Goal: Task Accomplishment & Management: Manage account settings

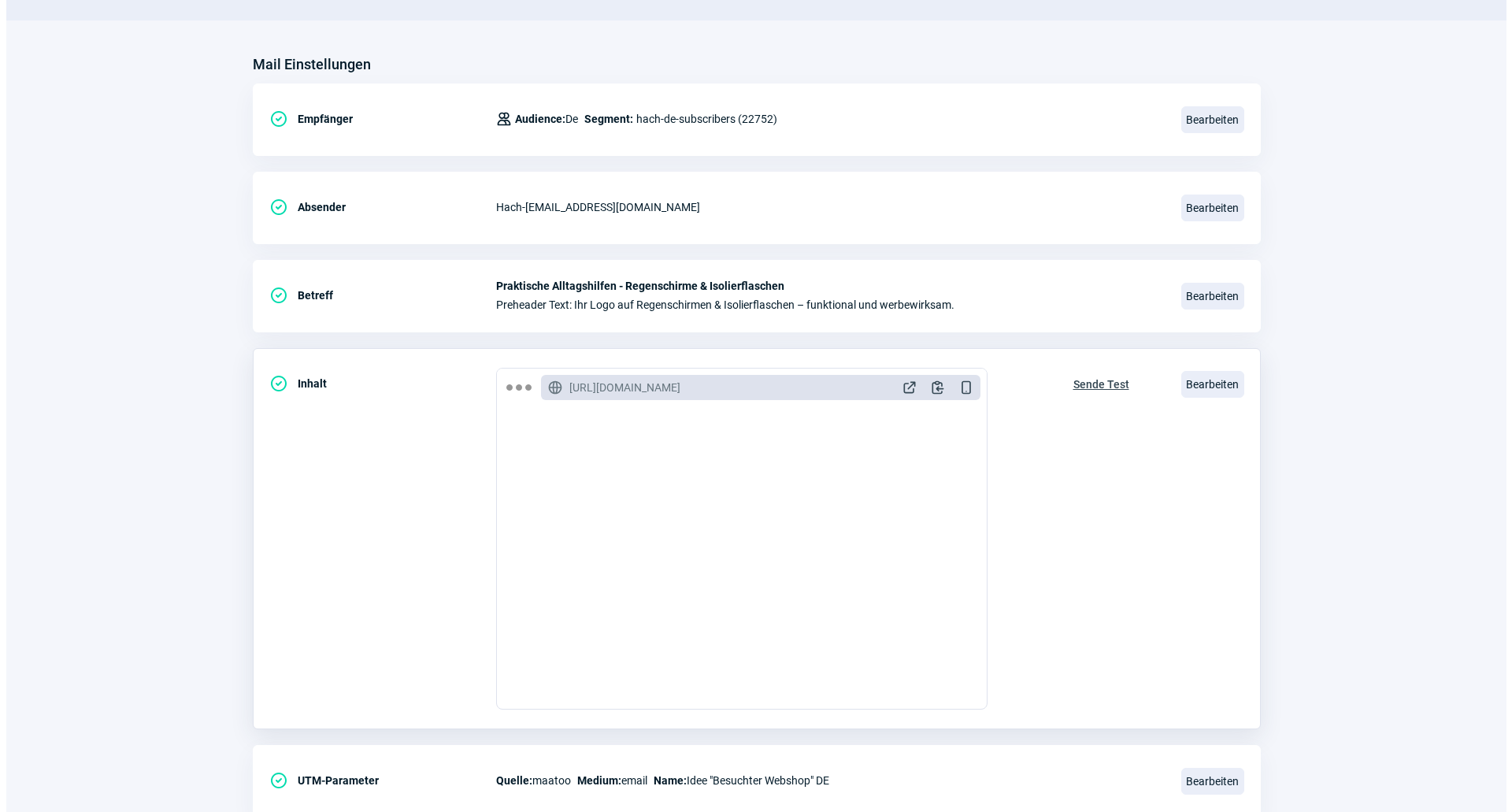
scroll to position [236, 0]
click at [1082, 383] on span "Sende Test" at bounding box center [1095, 384] width 56 height 26
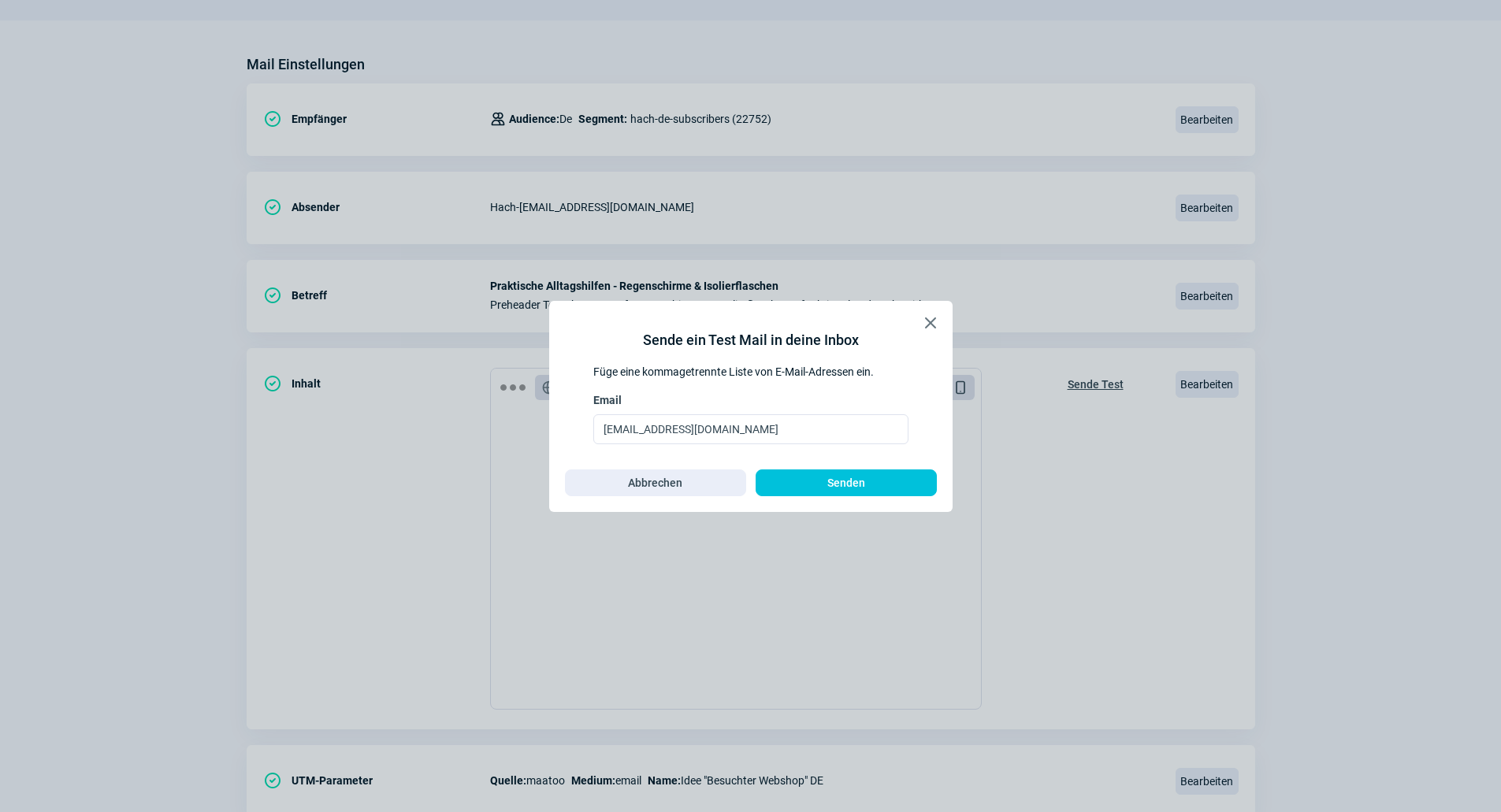
click at [937, 316] on span "X icon" at bounding box center [930, 323] width 19 height 19
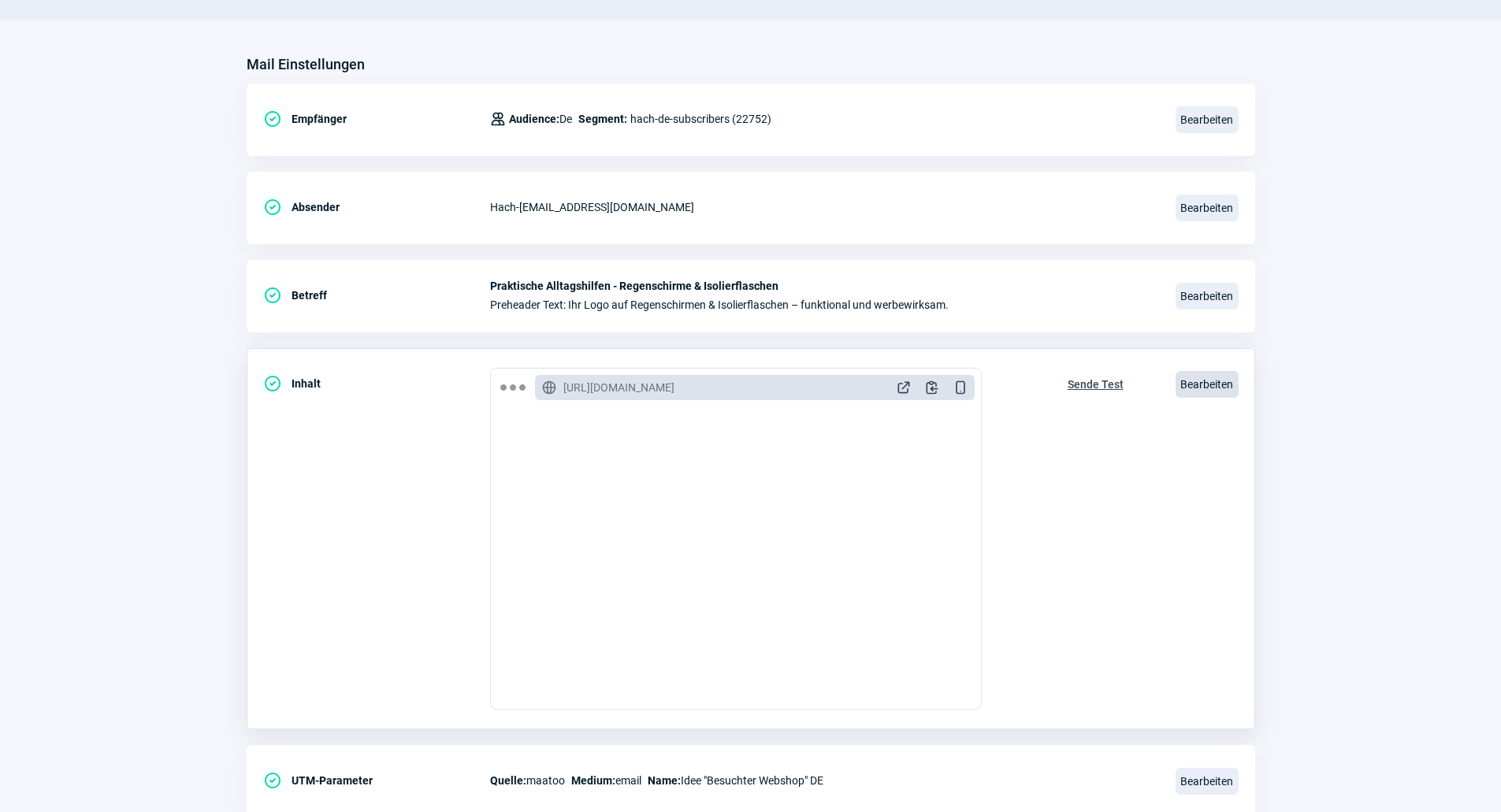
click at [1193, 388] on span "Bearbeiten" at bounding box center [1207, 384] width 63 height 27
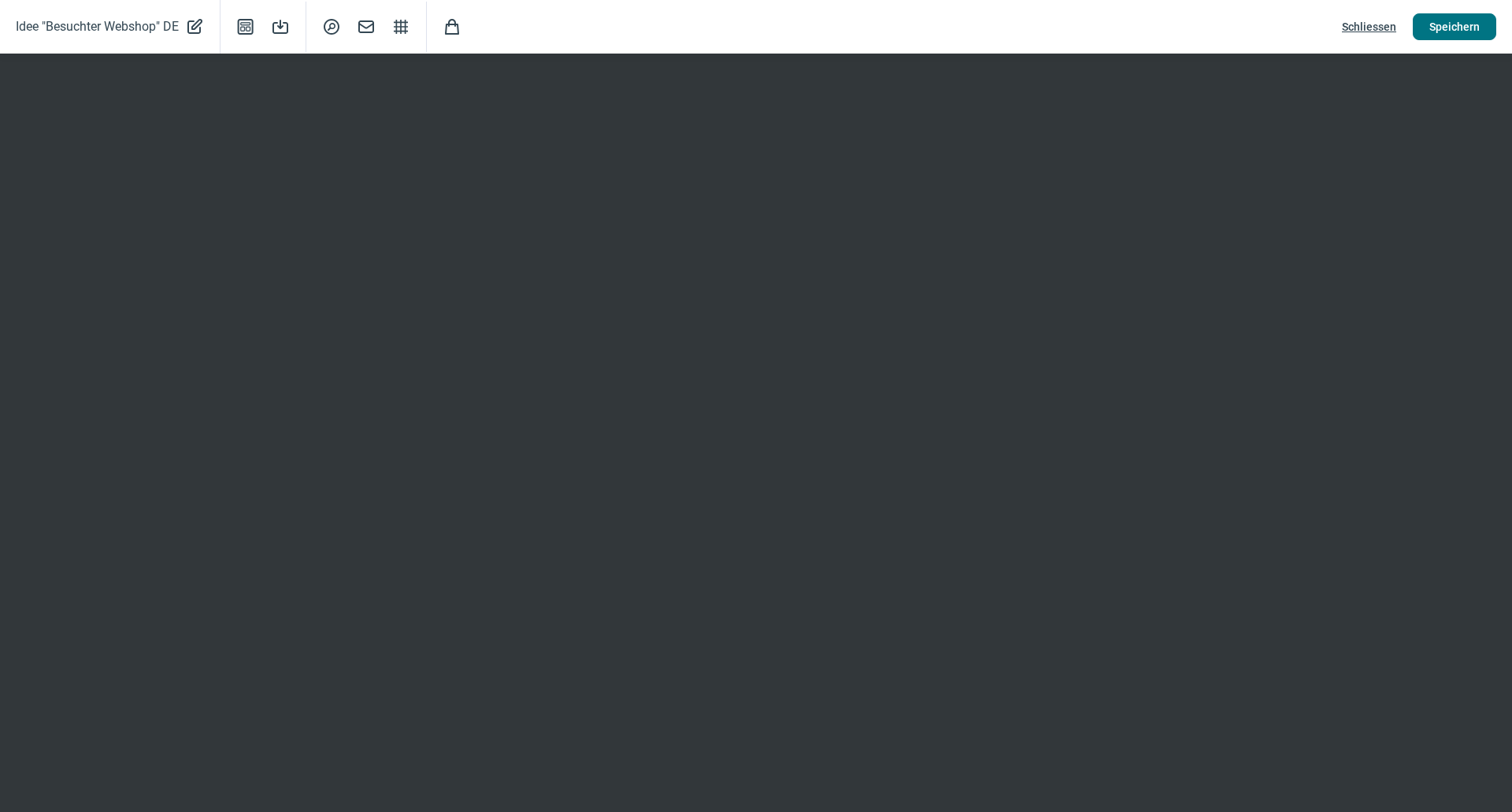
click at [1439, 29] on span "Speichern" at bounding box center [1454, 26] width 50 height 26
click at [1365, 25] on span "Schliessen" at bounding box center [1370, 26] width 54 height 26
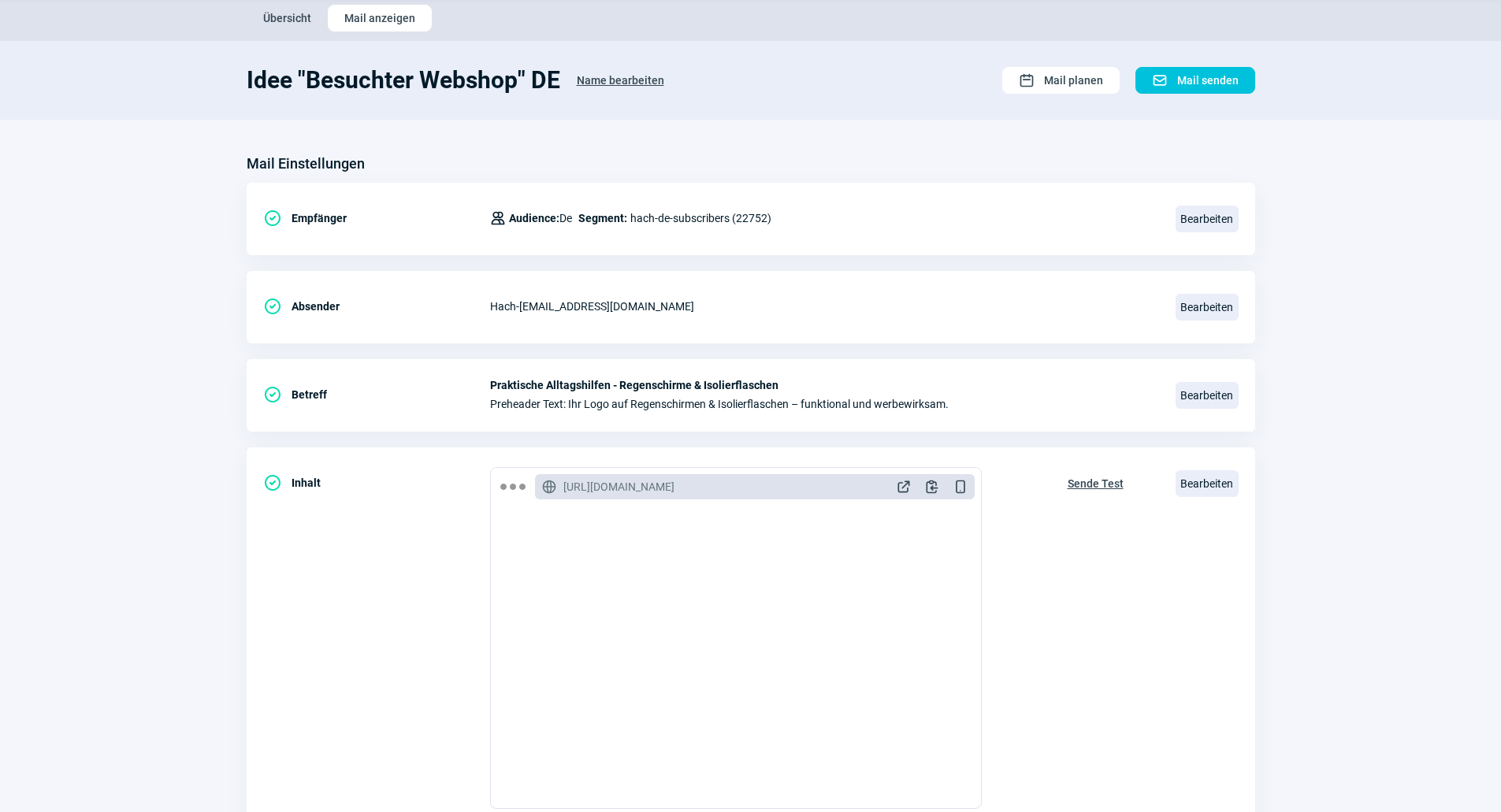
scroll to position [0, 0]
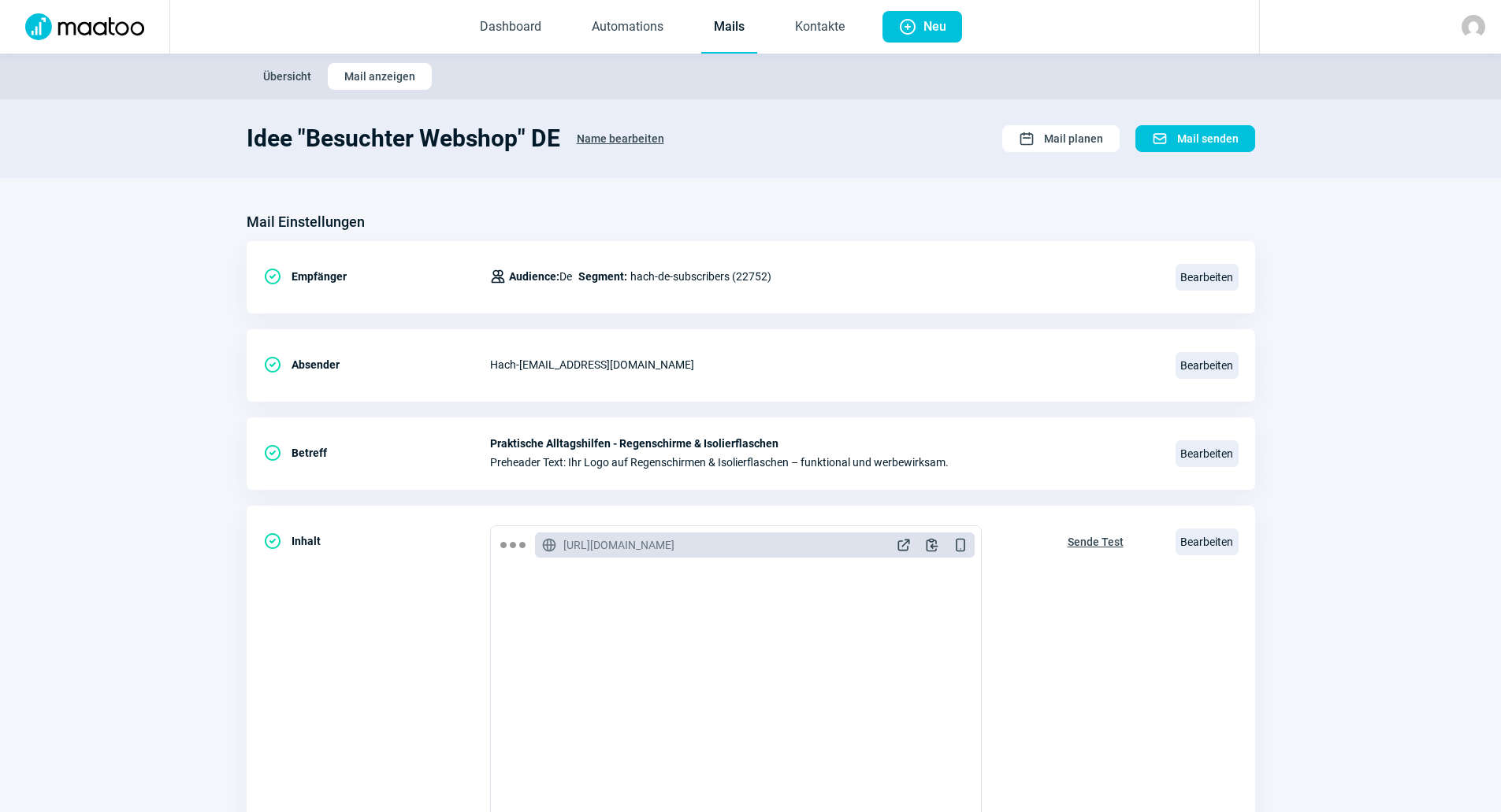
click at [719, 22] on link "Mails" at bounding box center [729, 27] width 56 height 52
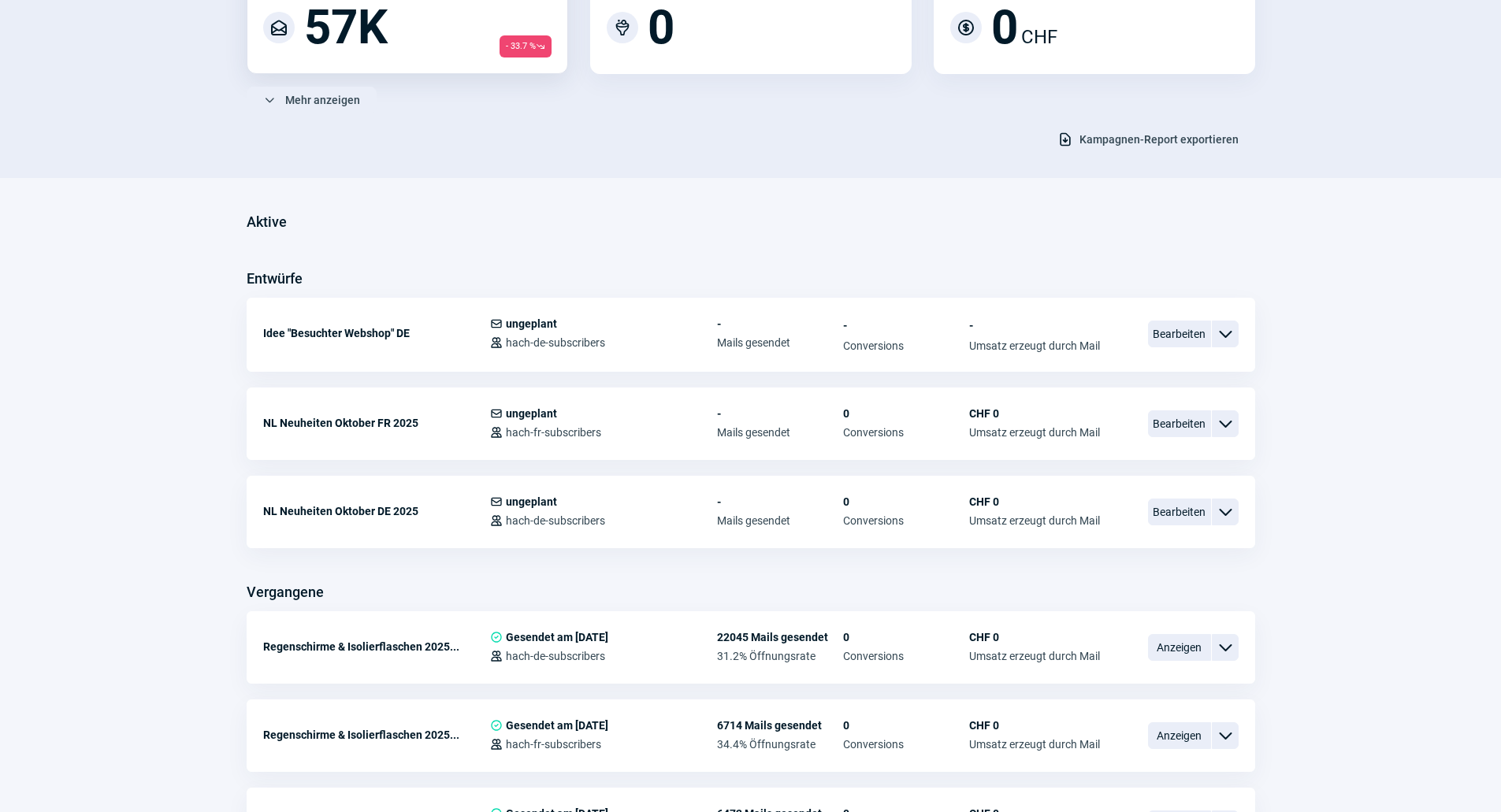
scroll to position [315, 0]
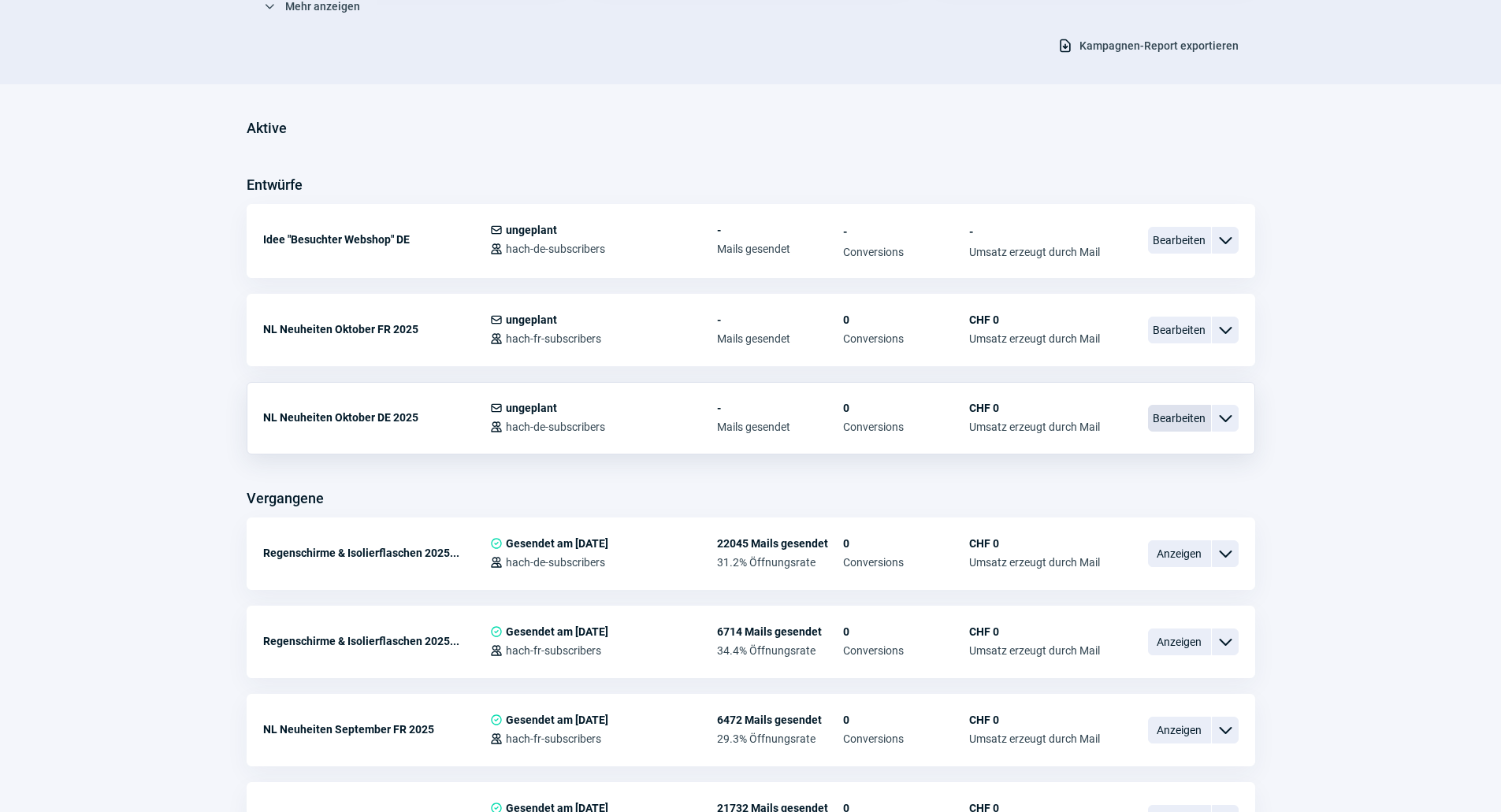
click at [1201, 423] on span "Bearbeiten" at bounding box center [1180, 418] width 63 height 27
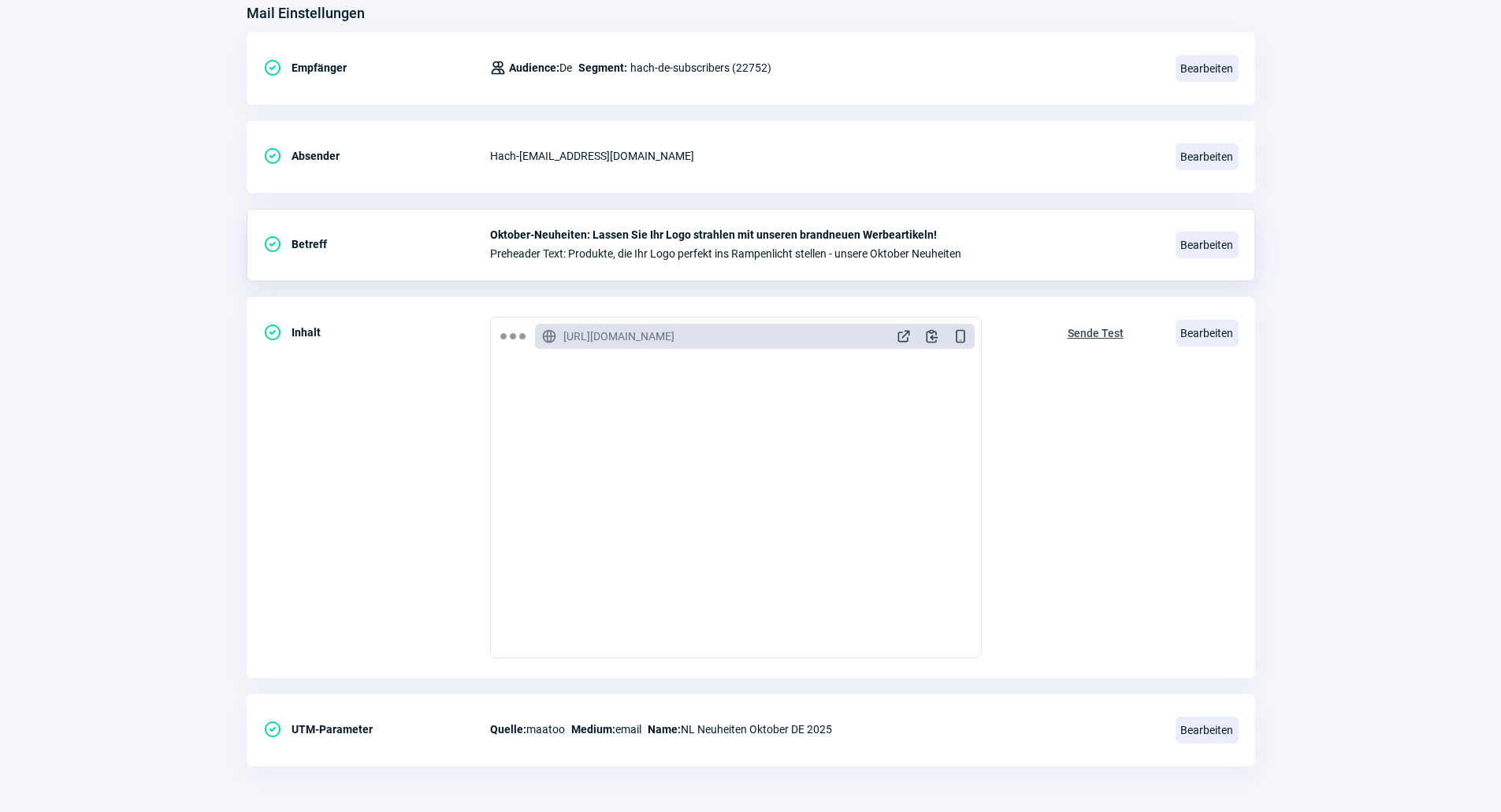
scroll to position [210, 0]
click at [1207, 324] on span "Bearbeiten" at bounding box center [1207, 331] width 63 height 27
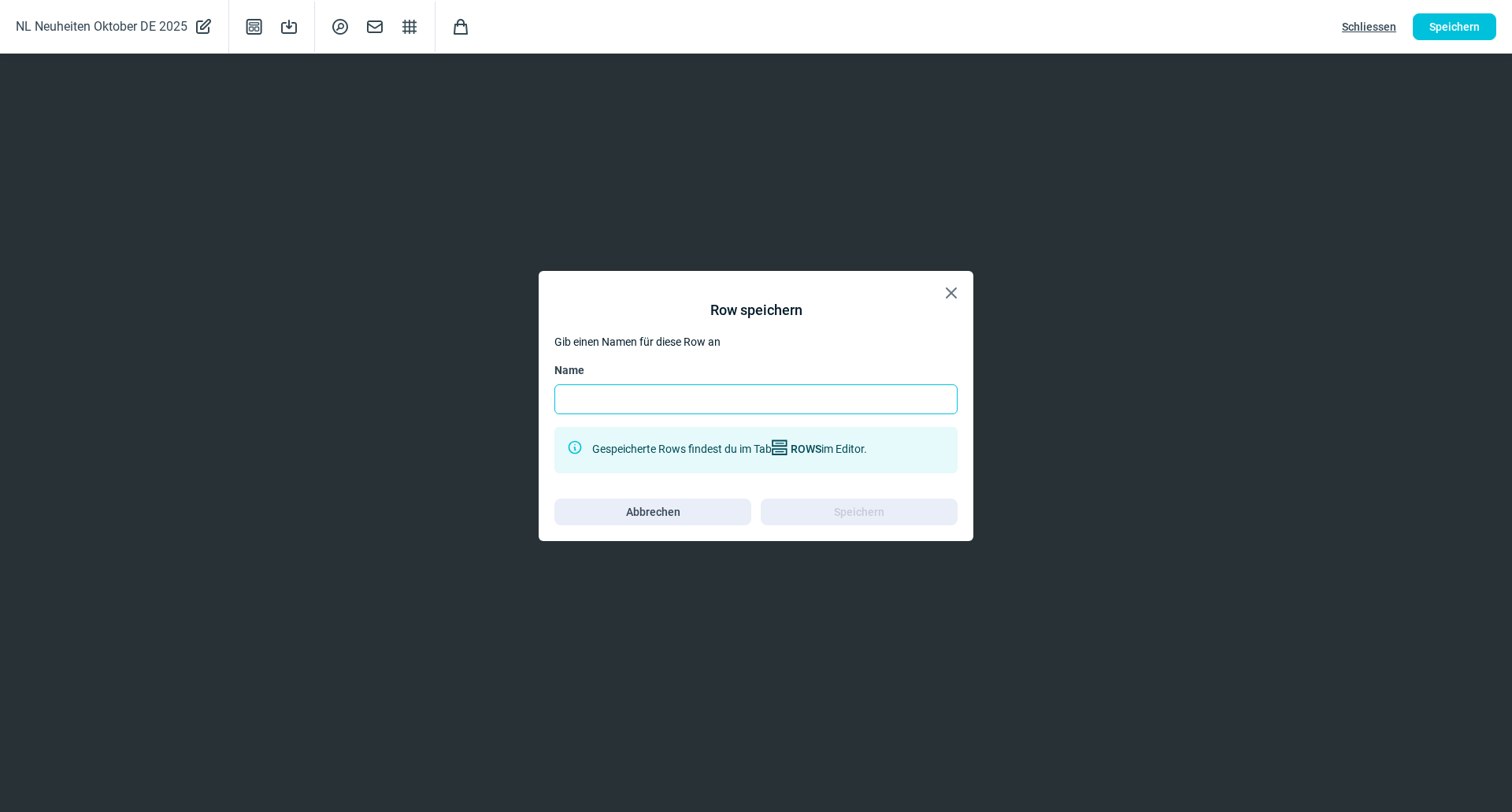
click at [662, 412] on input "Name" at bounding box center [756, 399] width 404 height 30
type input "1"
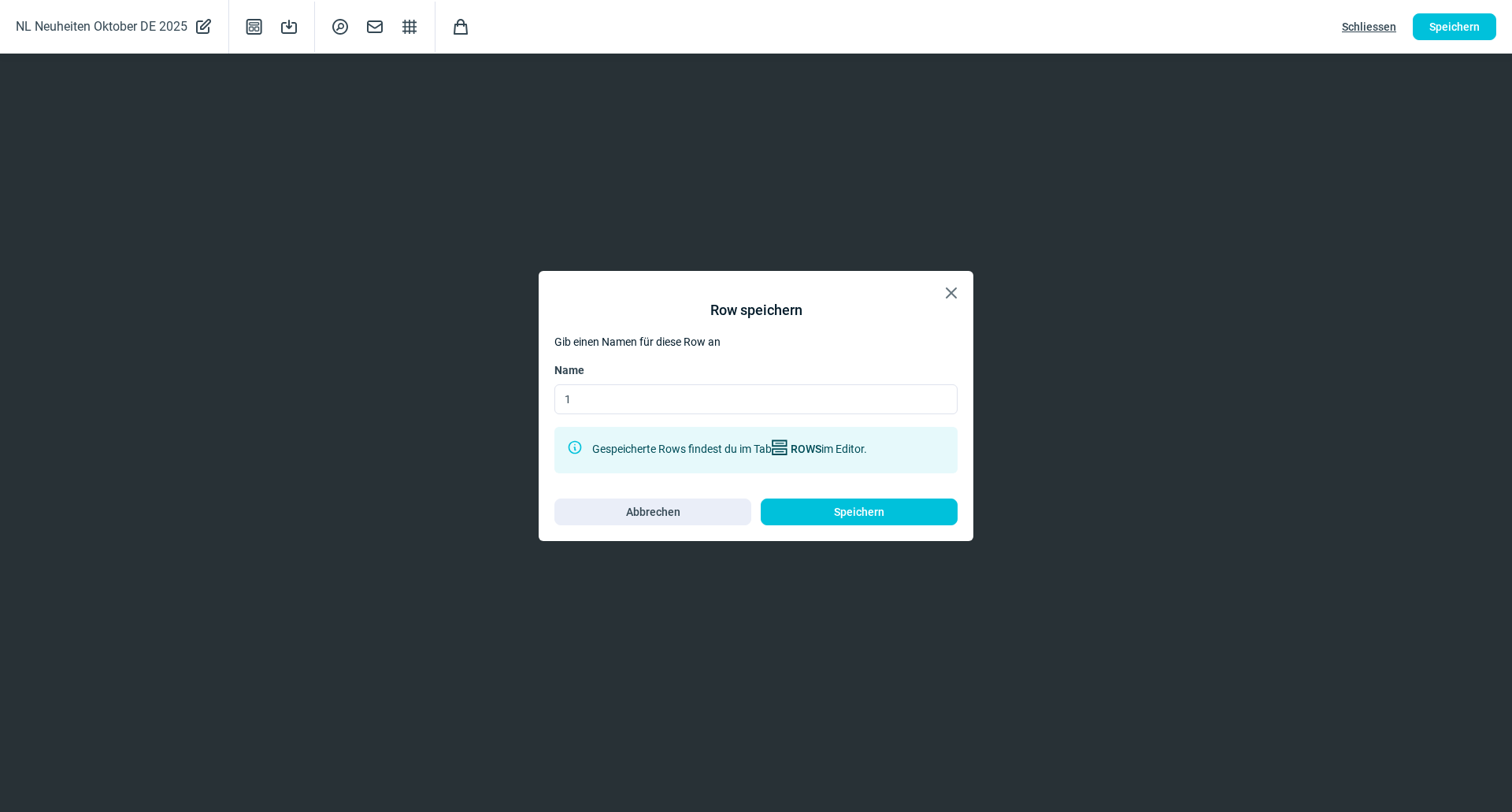
click at [824, 497] on div "Row speichern Gib einen Namen für diese Row an Name 1 InfoCircle icon Gespeiche…" at bounding box center [756, 406] width 404 height 239
click at [824, 506] on span "Speichern" at bounding box center [859, 511] width 164 height 26
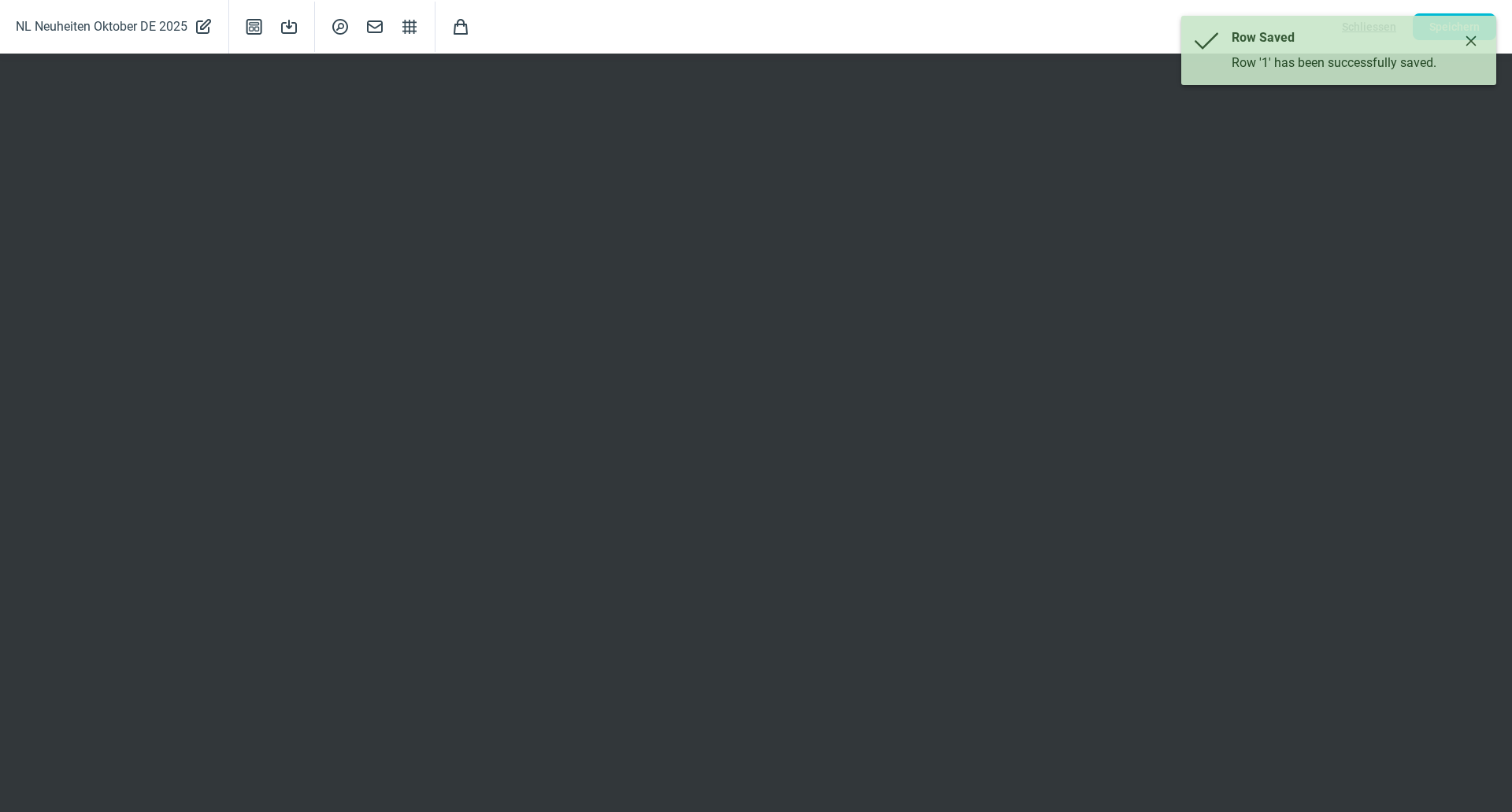
click at [1471, 40] on icon "Close" at bounding box center [1472, 41] width 10 height 10
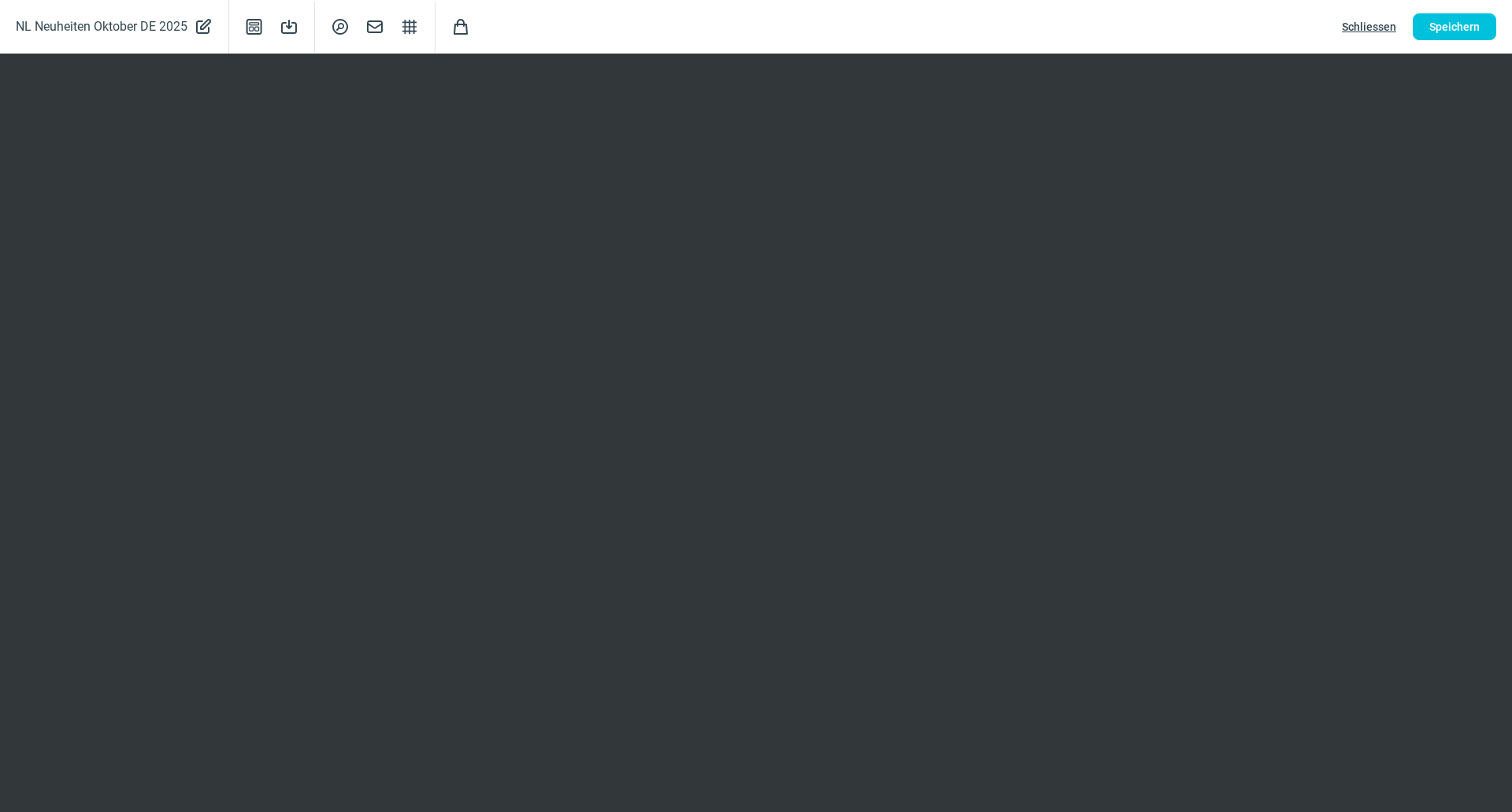
click at [1389, 17] on span "Schliessen" at bounding box center [1370, 26] width 54 height 26
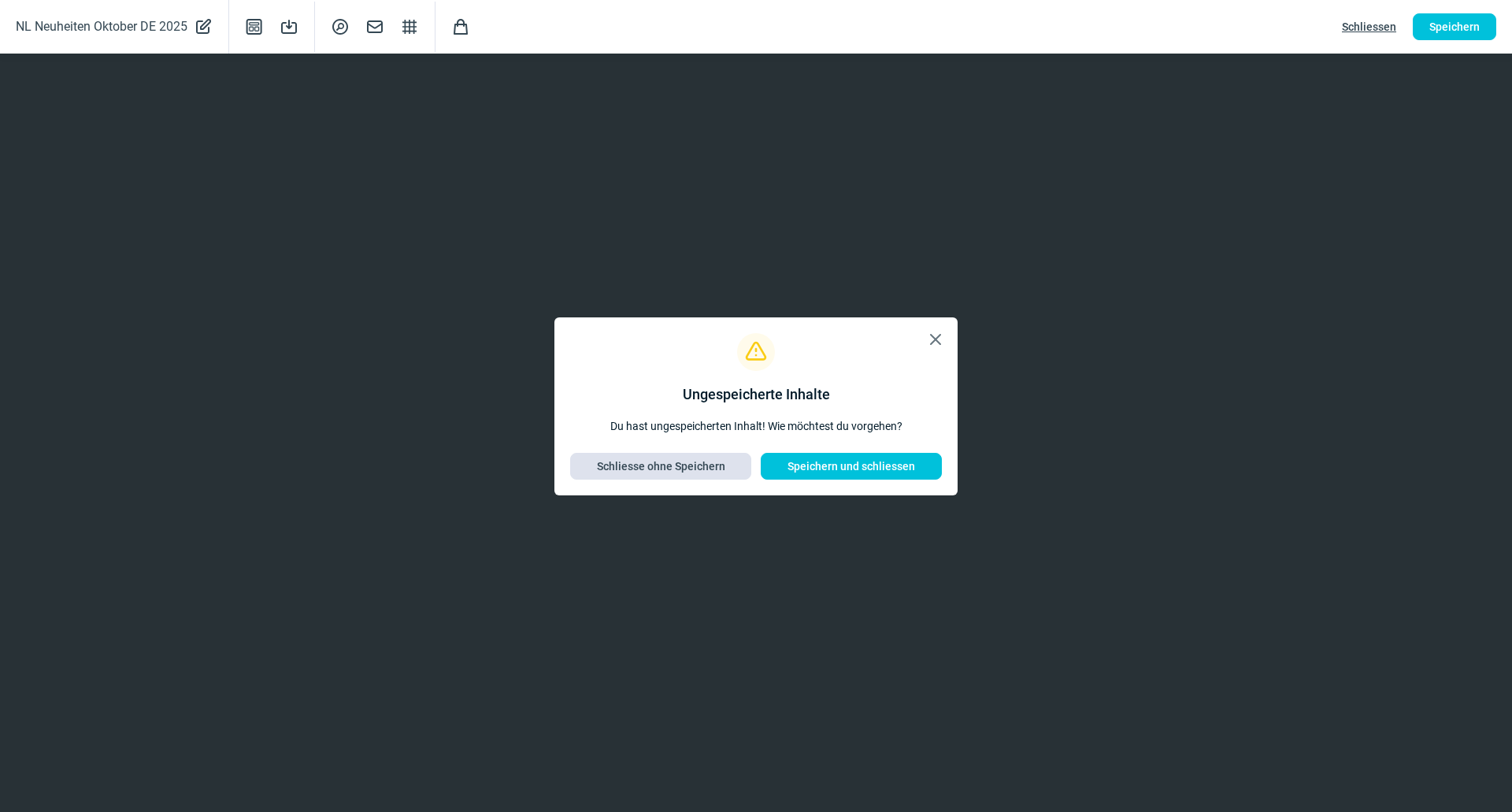
click at [698, 469] on span "Schliesse ohne Speichern" at bounding box center [661, 466] width 128 height 26
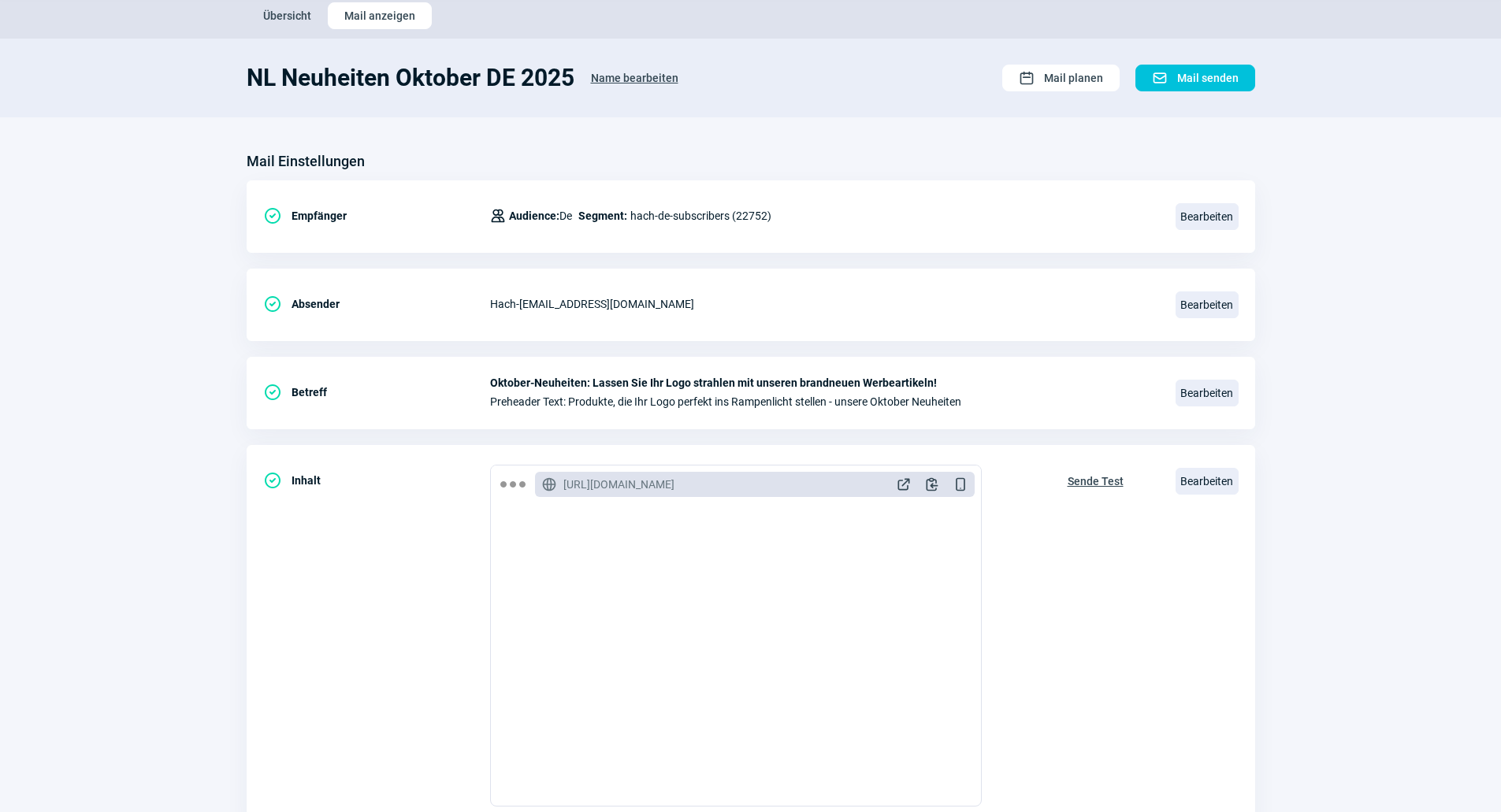
scroll to position [0, 0]
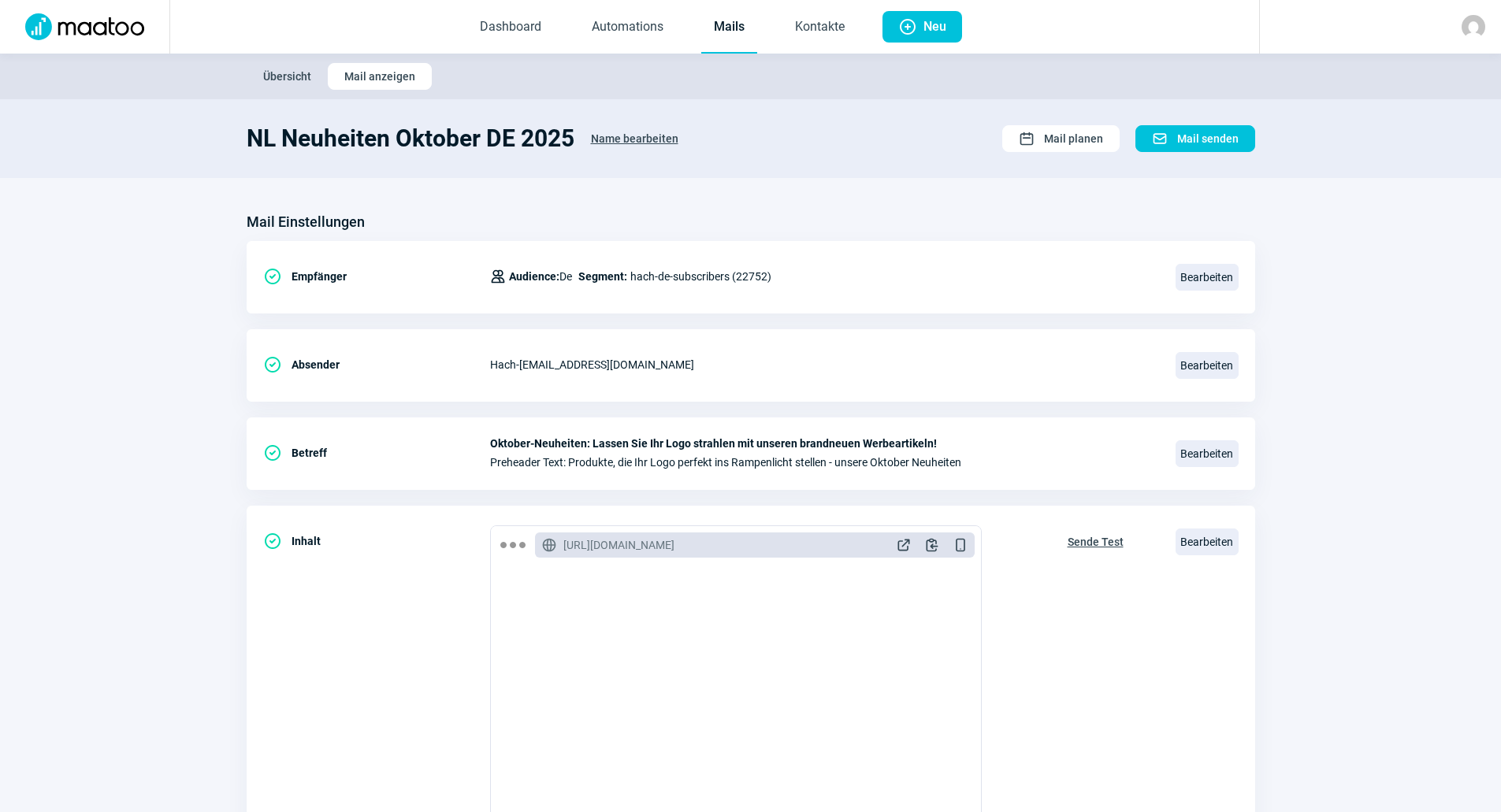
click at [733, 39] on link "Mails" at bounding box center [729, 27] width 56 height 52
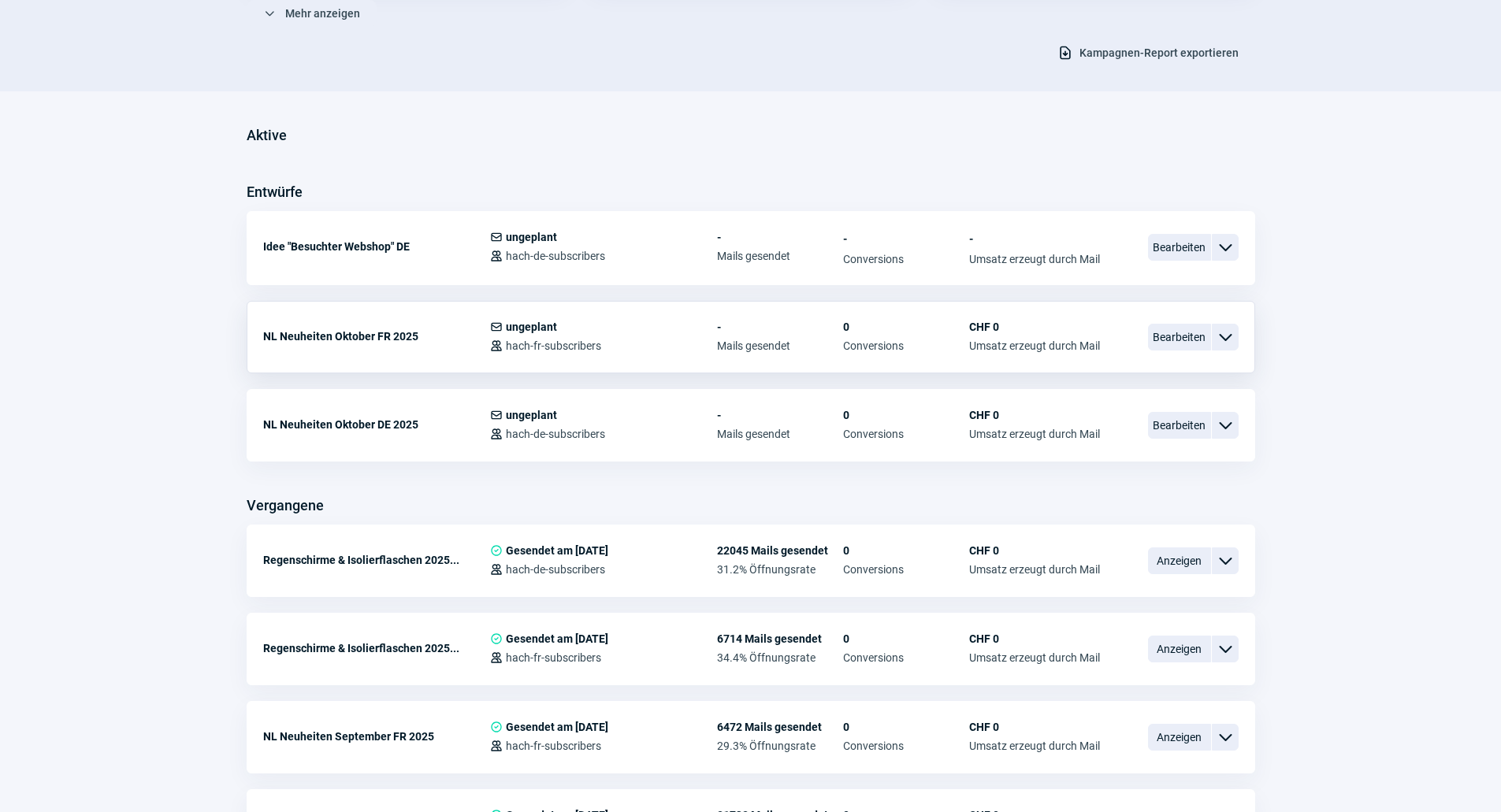
scroll to position [315, 0]
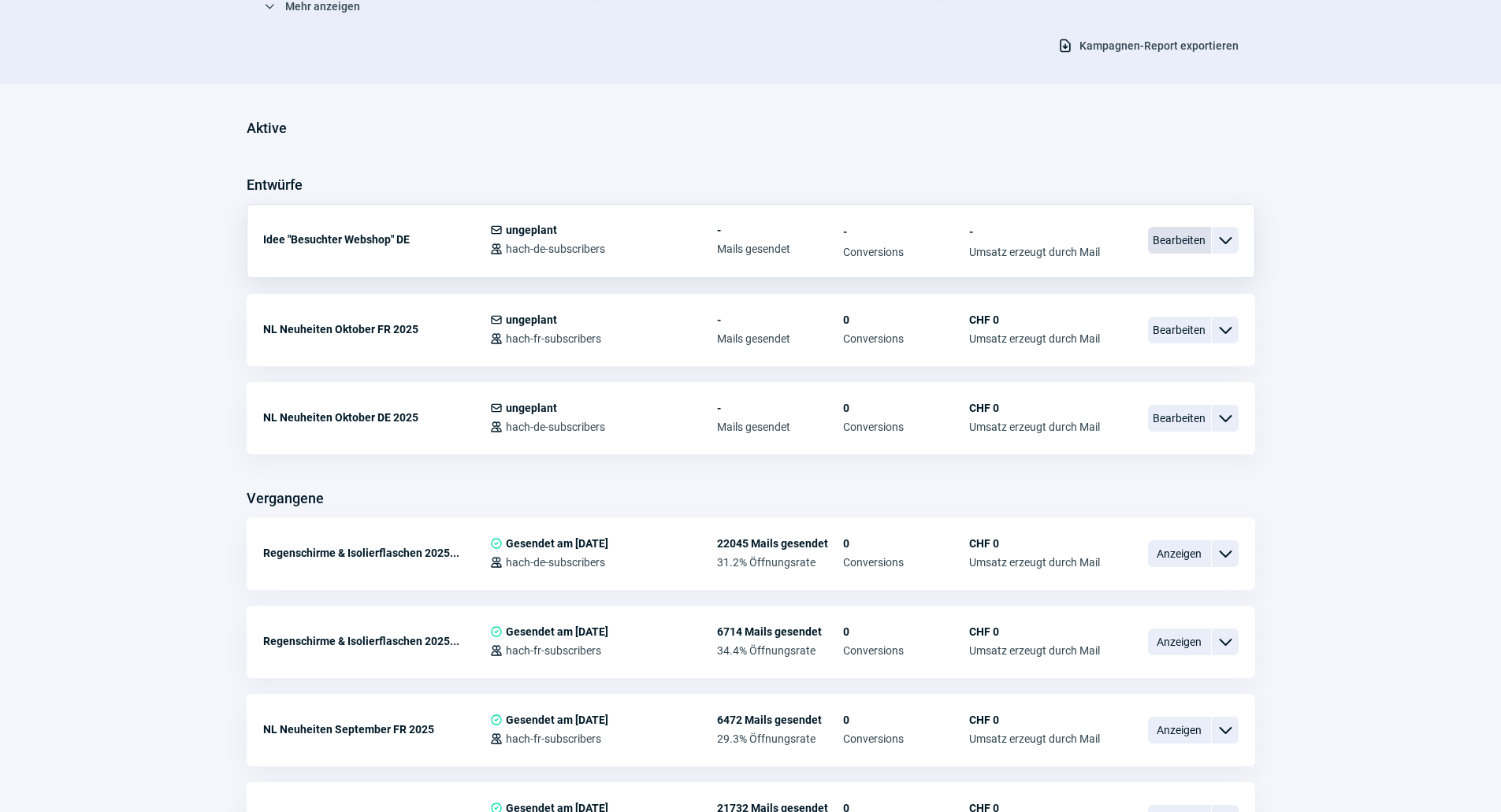
click at [1159, 231] on span "Bearbeiten" at bounding box center [1180, 240] width 63 height 27
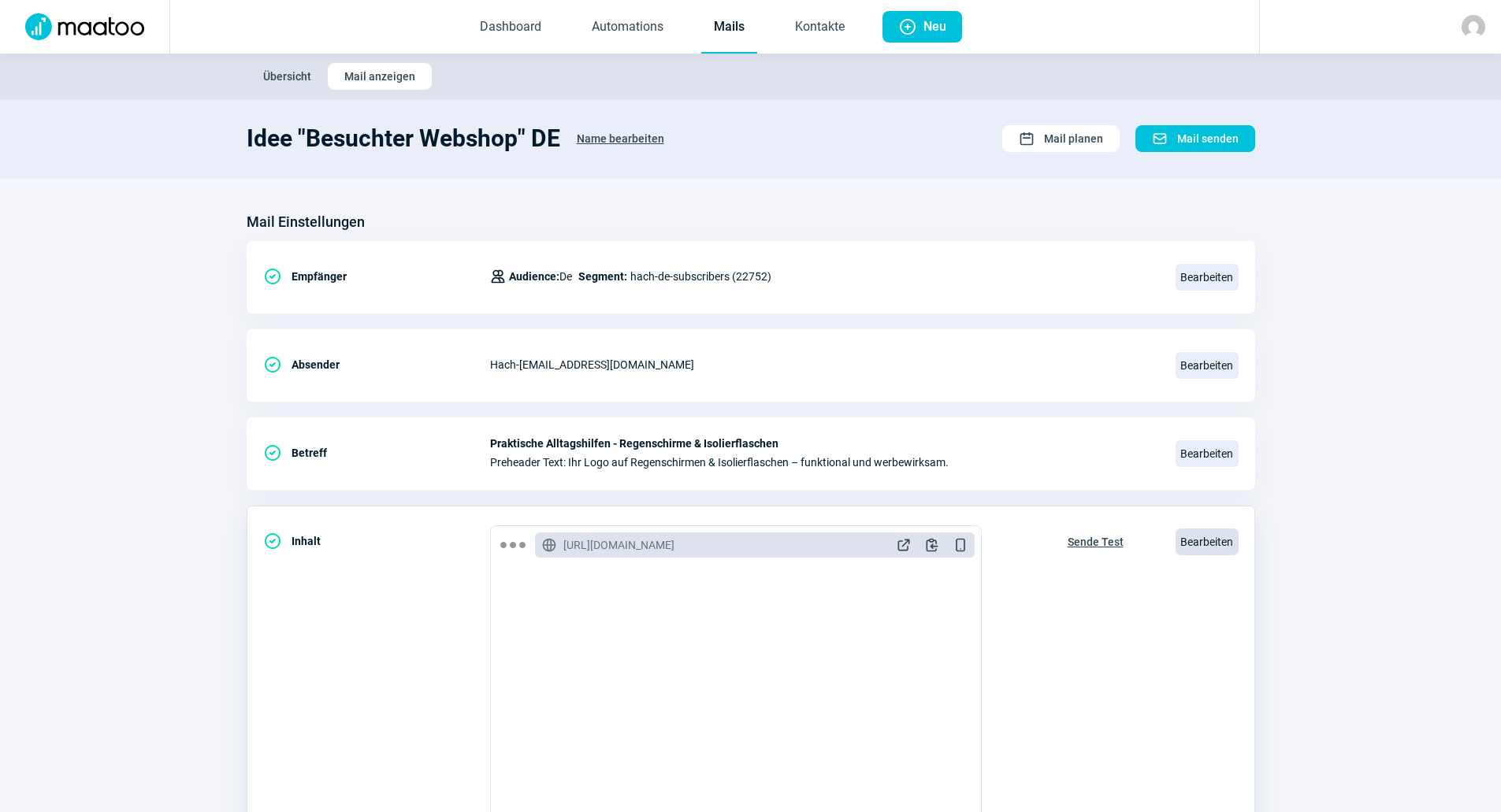
click at [1209, 539] on span "Bearbeiten" at bounding box center [1207, 542] width 63 height 27
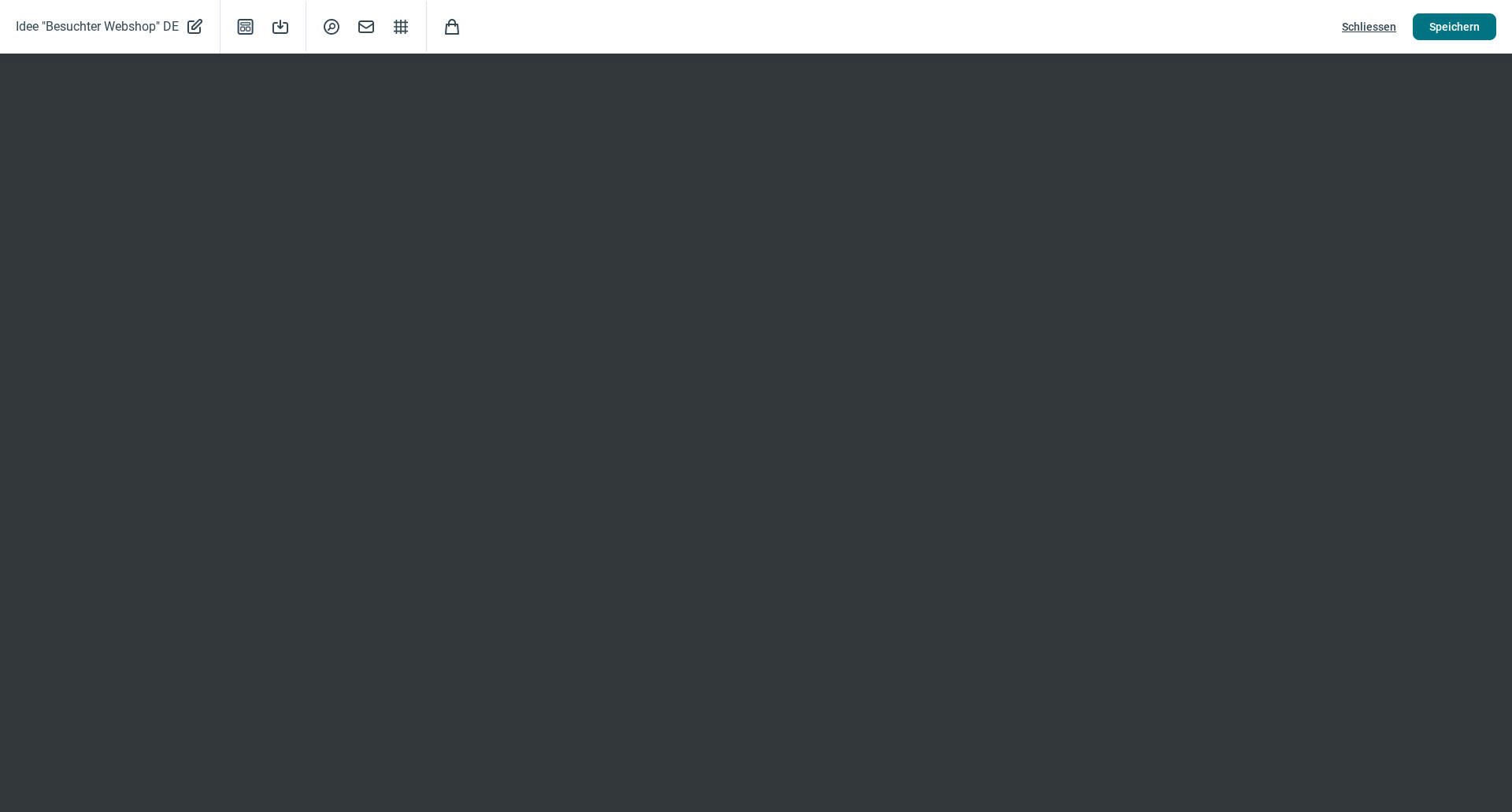
click at [1447, 26] on span "Speichern" at bounding box center [1454, 26] width 50 height 26
click at [1356, 21] on span "Schliessen" at bounding box center [1370, 26] width 54 height 26
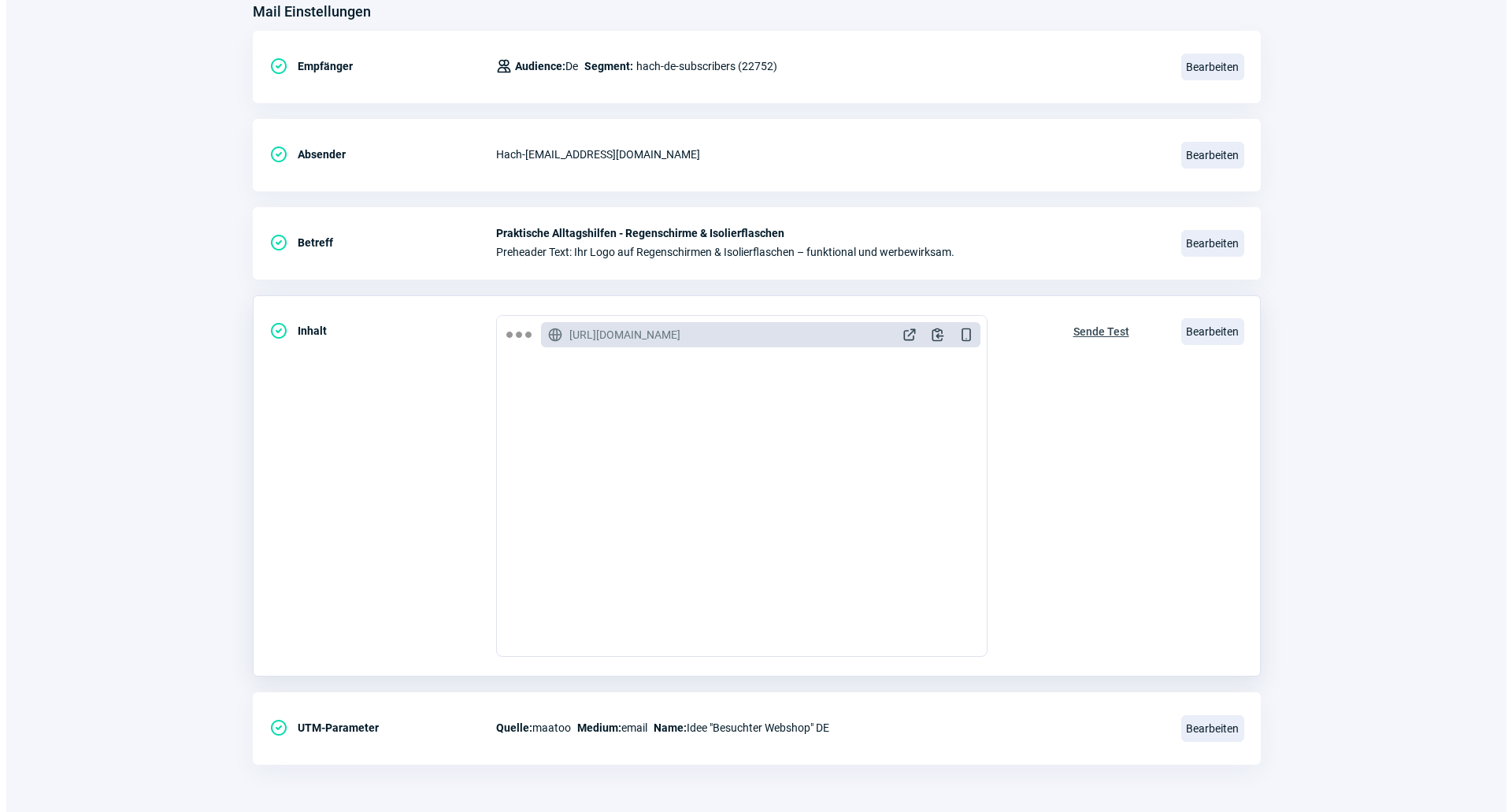
scroll to position [315, 0]
click at [1192, 335] on span "Bearbeiten" at bounding box center [1206, 331] width 63 height 27
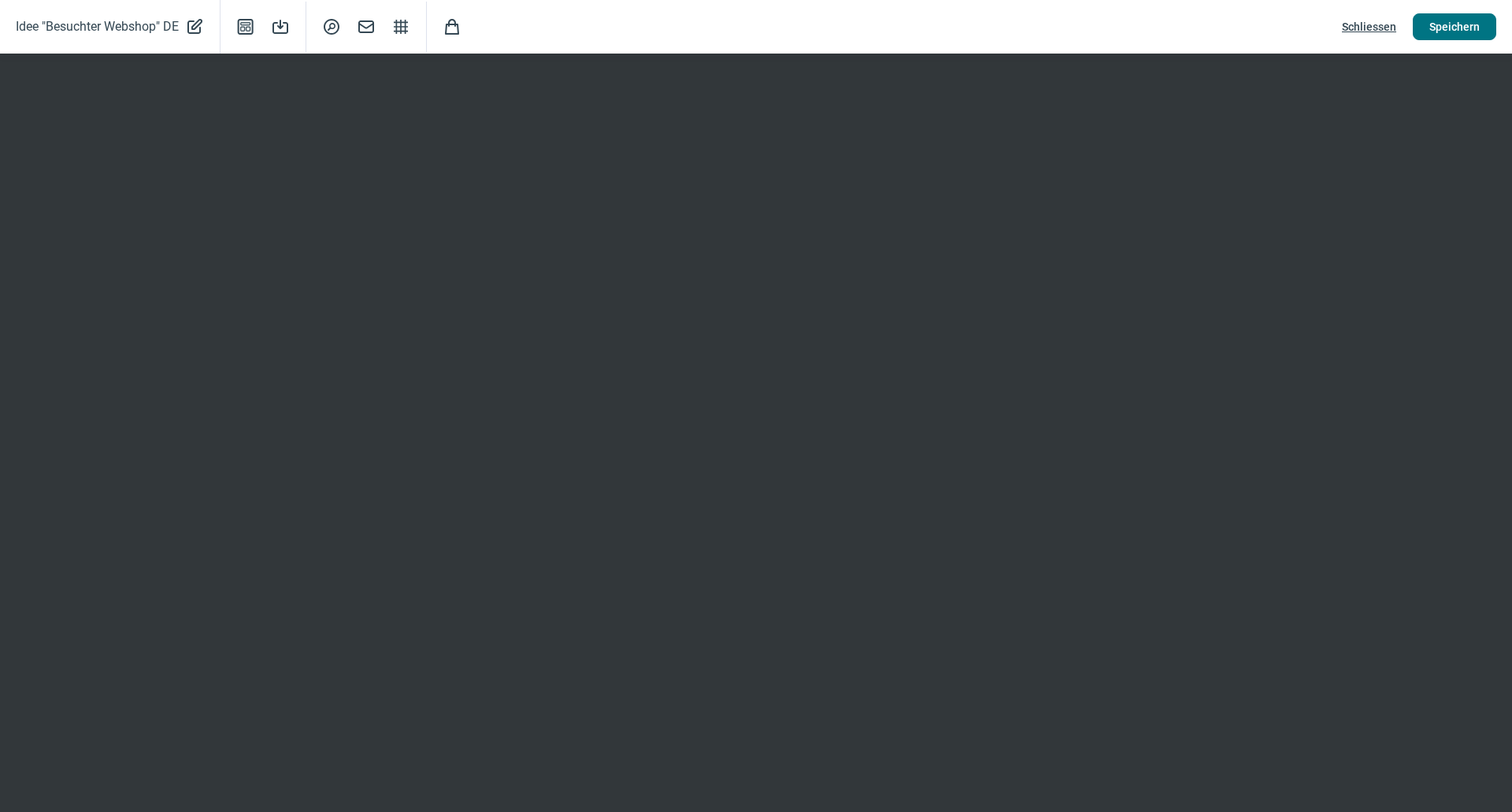
click at [1438, 22] on span "Speichern" at bounding box center [1454, 26] width 50 height 26
click at [1454, 38] on span "Speichern" at bounding box center [1454, 26] width 50 height 26
click at [1430, 30] on span "Speichern" at bounding box center [1454, 26] width 50 height 26
click at [1463, 12] on div "Idee "Besuchter Webshop" DE PencilAlt icon Template icon Save icon SearchCircle…" at bounding box center [756, 26] width 1512 height 54
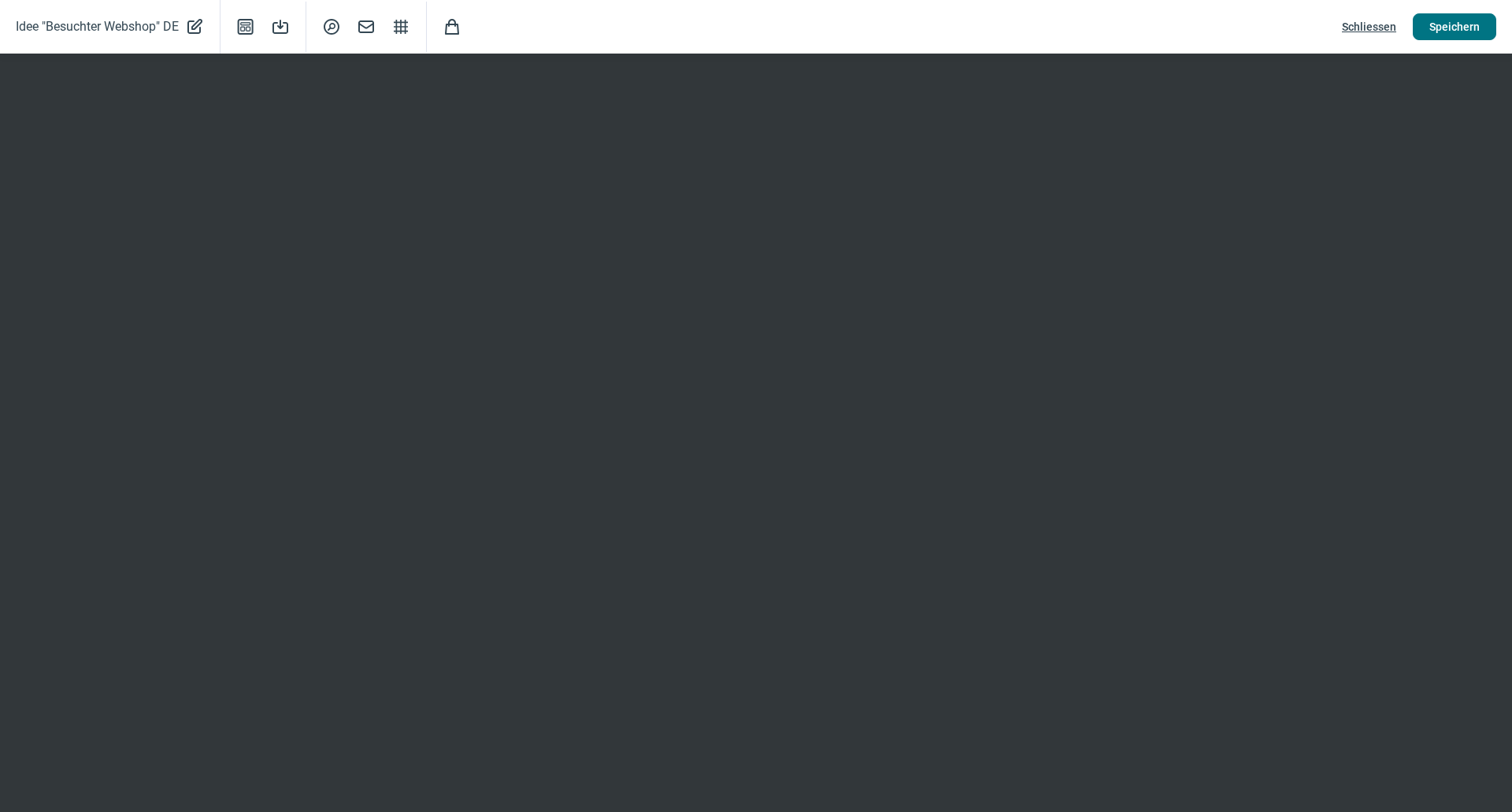
click at [1423, 29] on button "Speichern" at bounding box center [1454, 26] width 83 height 27
click at [1381, 34] on span "Schliessen" at bounding box center [1370, 26] width 54 height 26
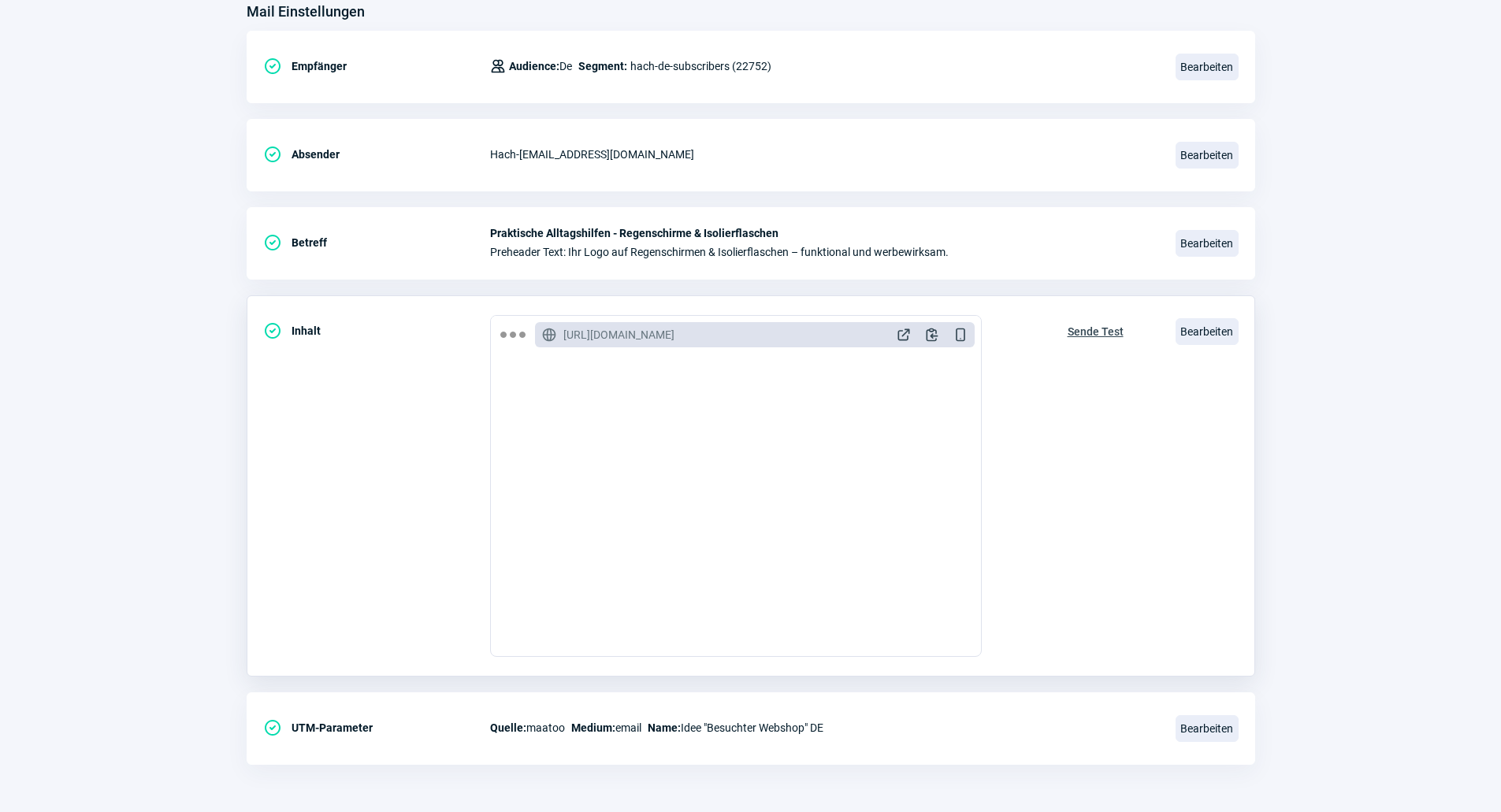
scroll to position [394, 0]
click at [1204, 335] on span "Bearbeiten" at bounding box center [1207, 331] width 63 height 27
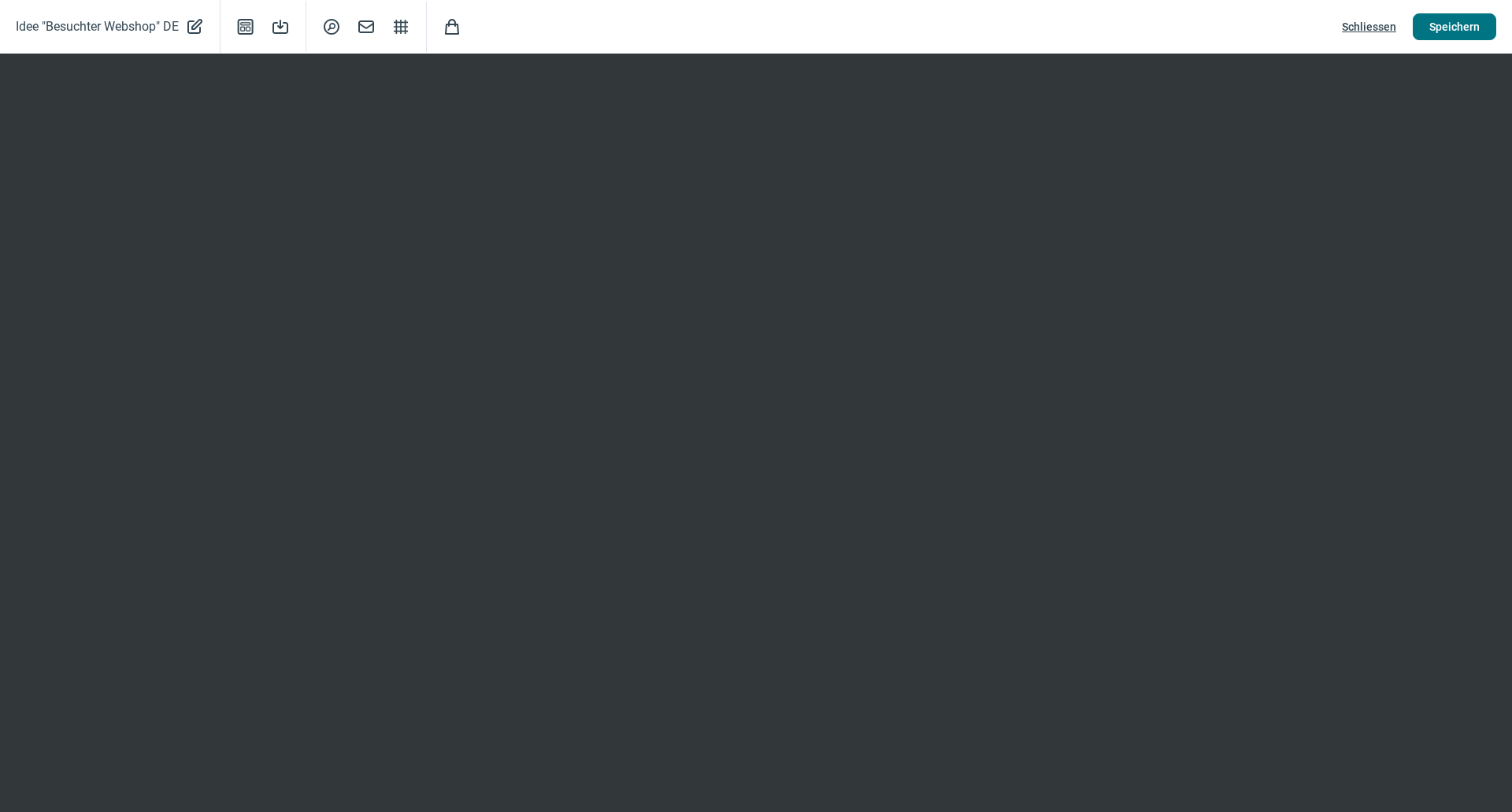
click at [1483, 27] on button "Speichern" at bounding box center [1454, 26] width 83 height 27
click at [1384, 26] on span "Schliessen" at bounding box center [1370, 26] width 54 height 26
